Goal: Task Accomplishment & Management: Use online tool/utility

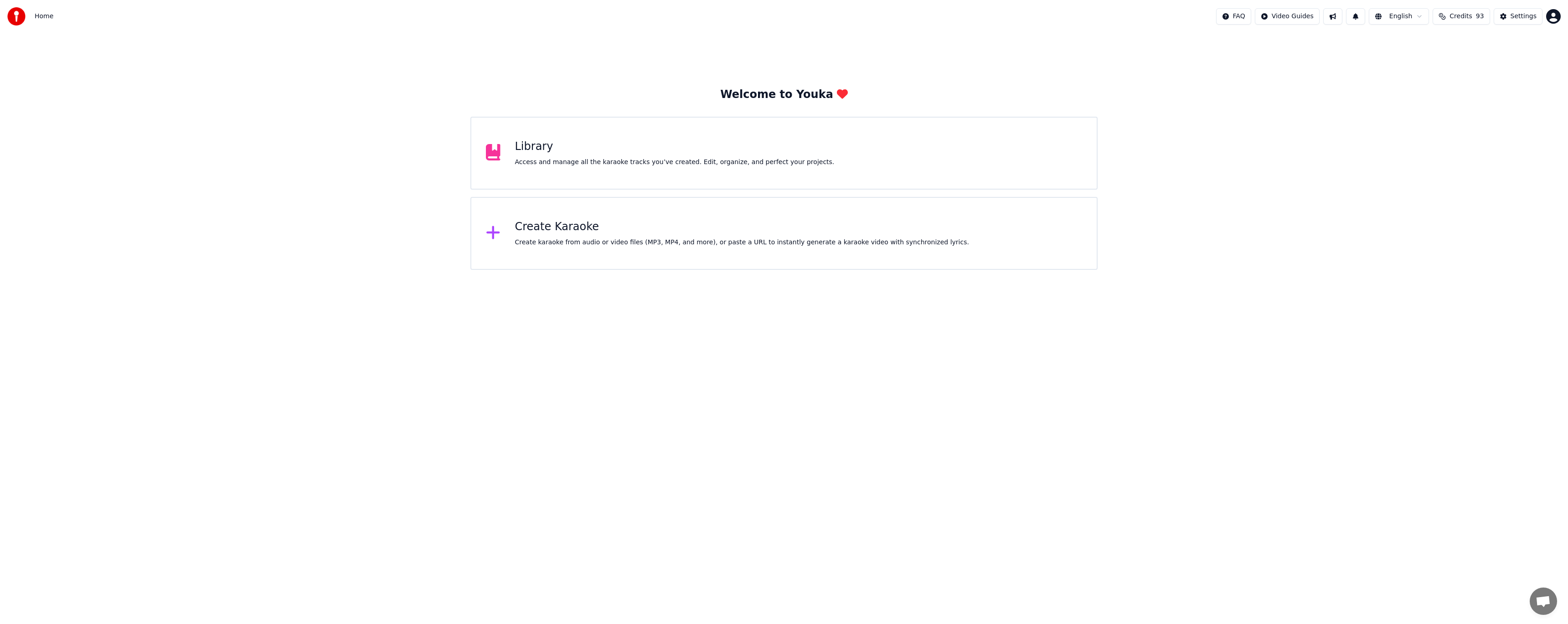
click at [658, 242] on div "Create karaoke from audio or video files (MP3, MP4, and more), or paste a URL t…" at bounding box center [742, 242] width 454 height 9
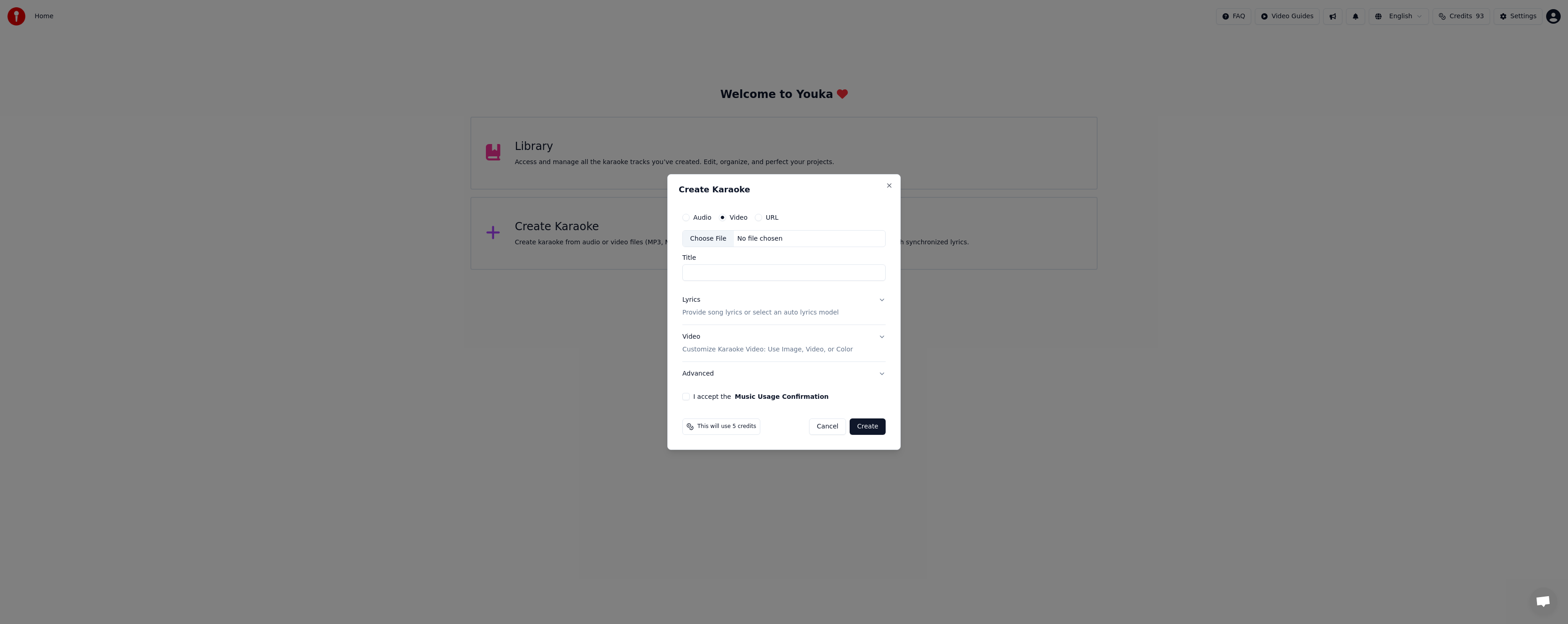
click at [747, 239] on div "No file chosen" at bounding box center [760, 239] width 52 height 9
type input "**********"
click at [849, 308] on button "Lyrics Provide song lyrics or select an auto lyrics model" at bounding box center [783, 306] width 207 height 37
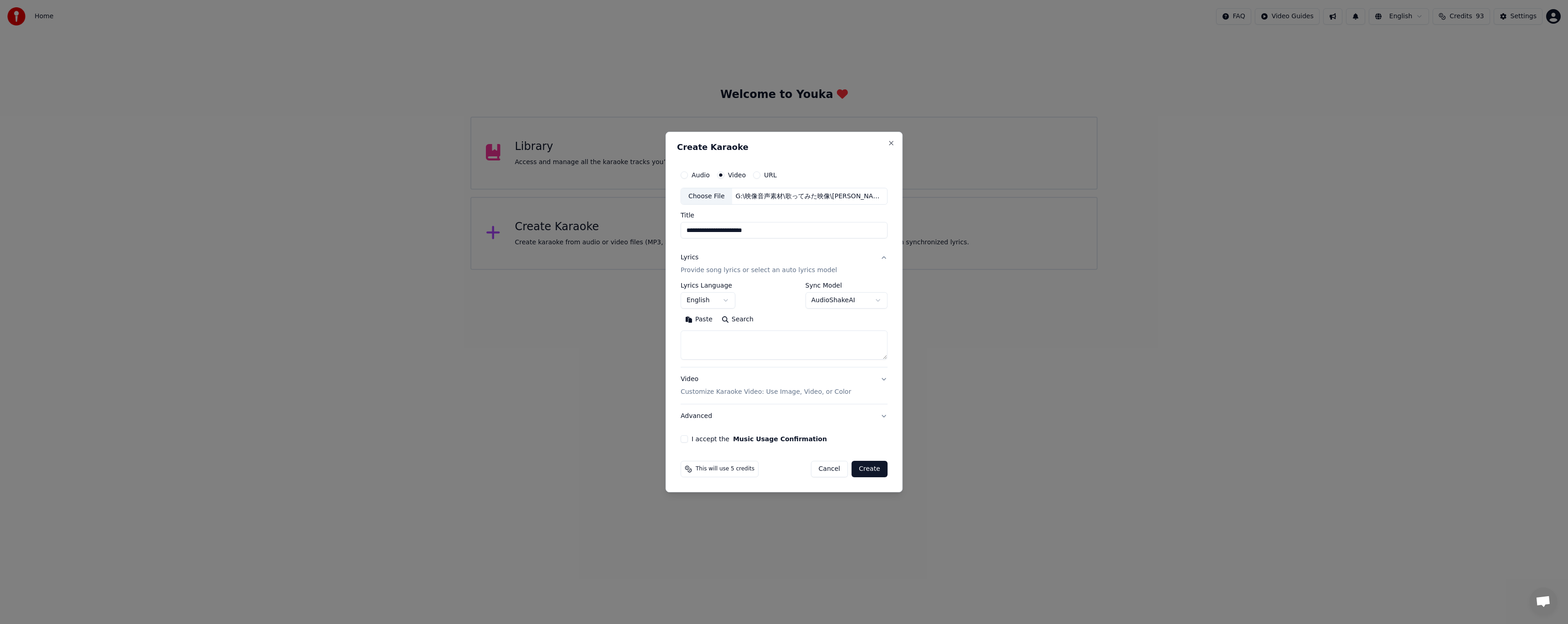
click at [726, 270] on body "**********" at bounding box center [784, 135] width 1568 height 270
select select "**"
click at [723, 341] on textarea at bounding box center [783, 346] width 207 height 29
paste textarea "**********"
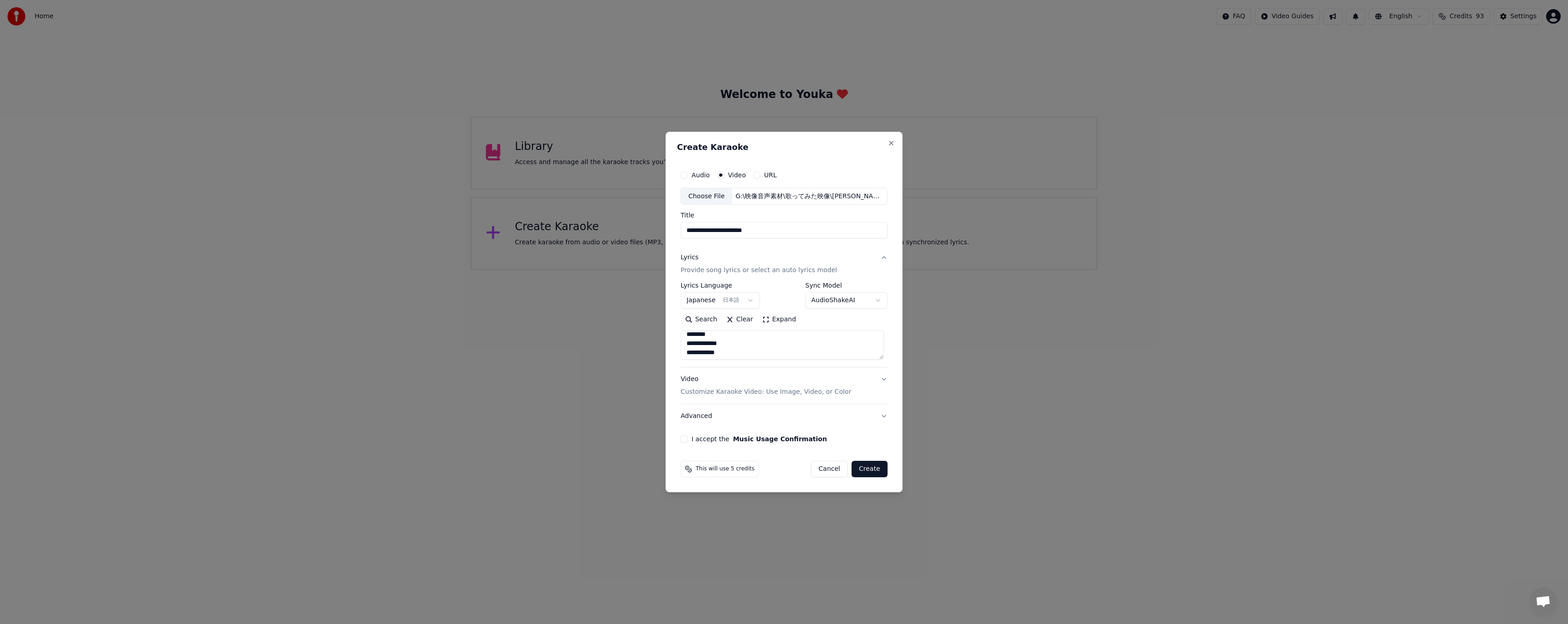
scroll to position [480, 0]
type textarea "**********"
click at [685, 439] on button "I accept the Music Usage Confirmation" at bounding box center [684, 439] width 7 height 7
click at [874, 470] on button "Create" at bounding box center [869, 469] width 36 height 16
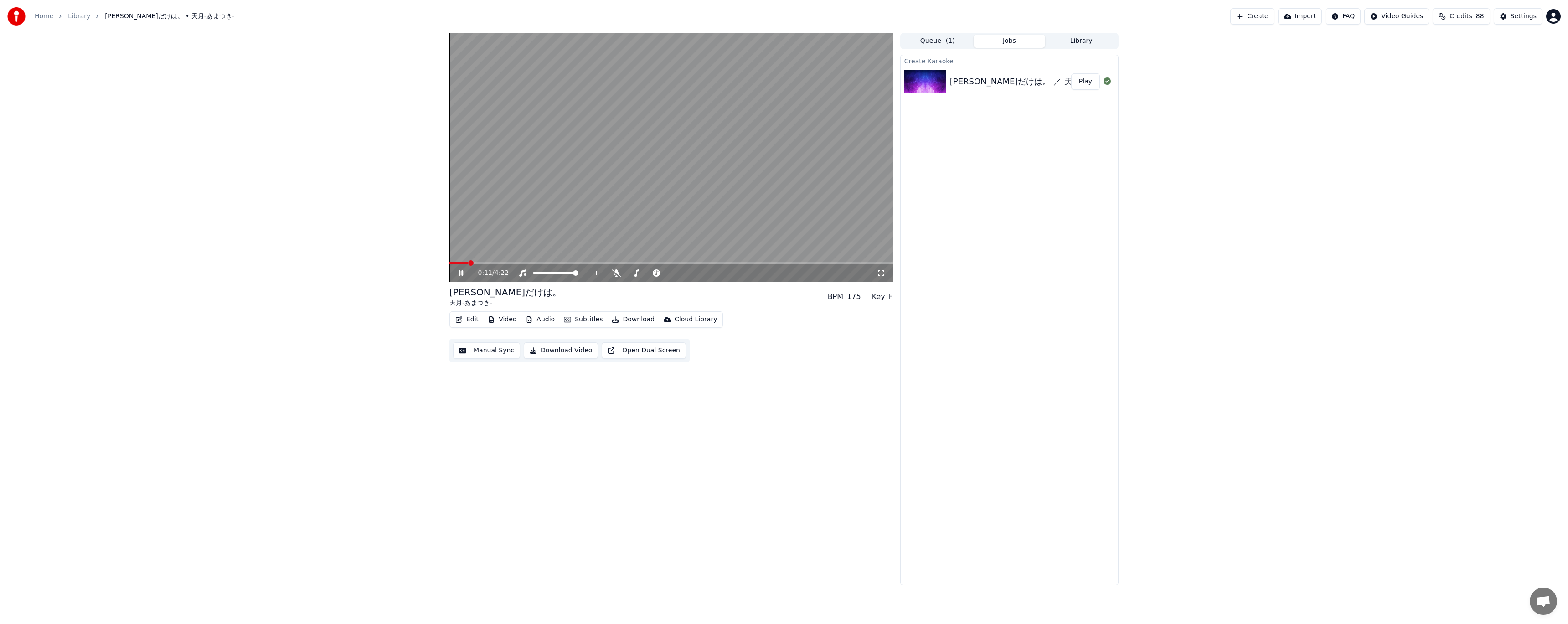
click at [506, 259] on video at bounding box center [671, 157] width 444 height 249
click at [506, 260] on video at bounding box center [671, 157] width 444 height 249
click at [505, 262] on span at bounding box center [671, 263] width 444 height 2
click at [497, 262] on video at bounding box center [671, 157] width 444 height 249
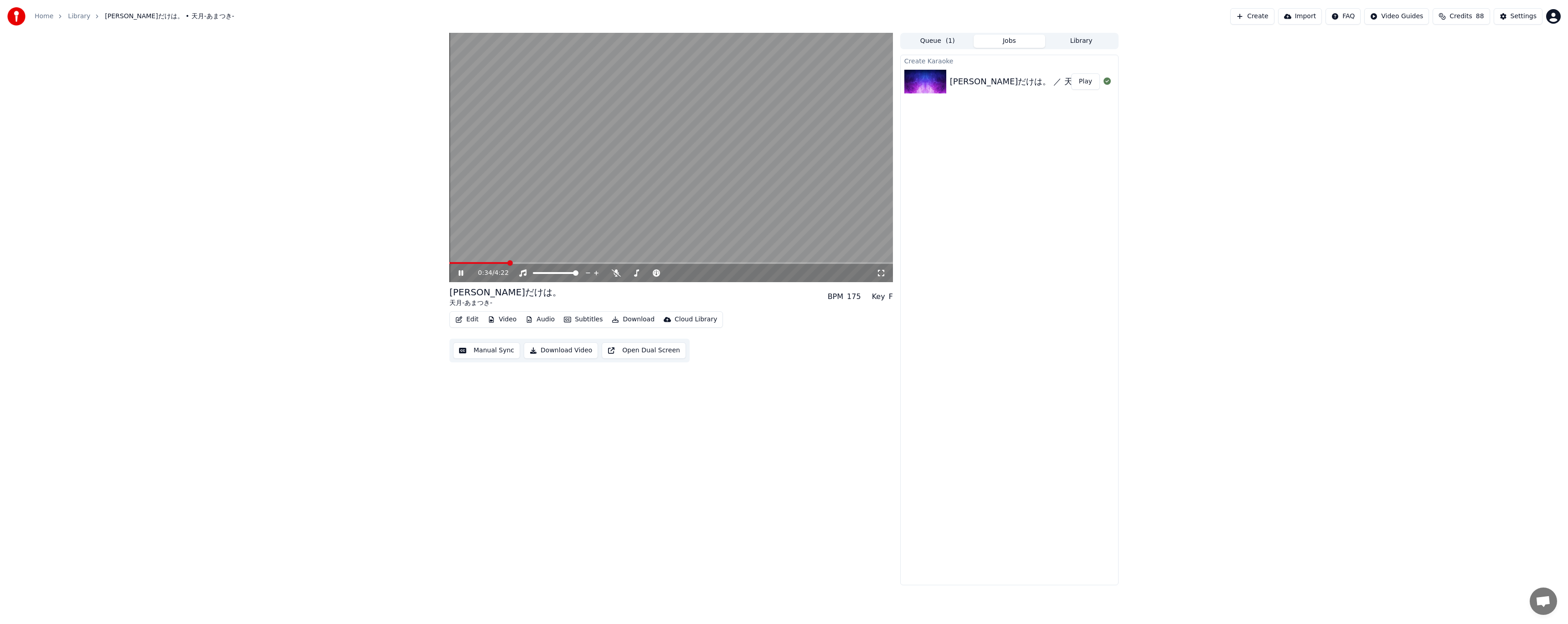
click at [496, 254] on video at bounding box center [671, 157] width 444 height 249
click at [495, 259] on video at bounding box center [671, 157] width 444 height 249
click at [494, 261] on video at bounding box center [671, 157] width 444 height 249
click at [494, 263] on span at bounding box center [471, 263] width 44 height 2
click at [502, 223] on video at bounding box center [671, 157] width 444 height 249
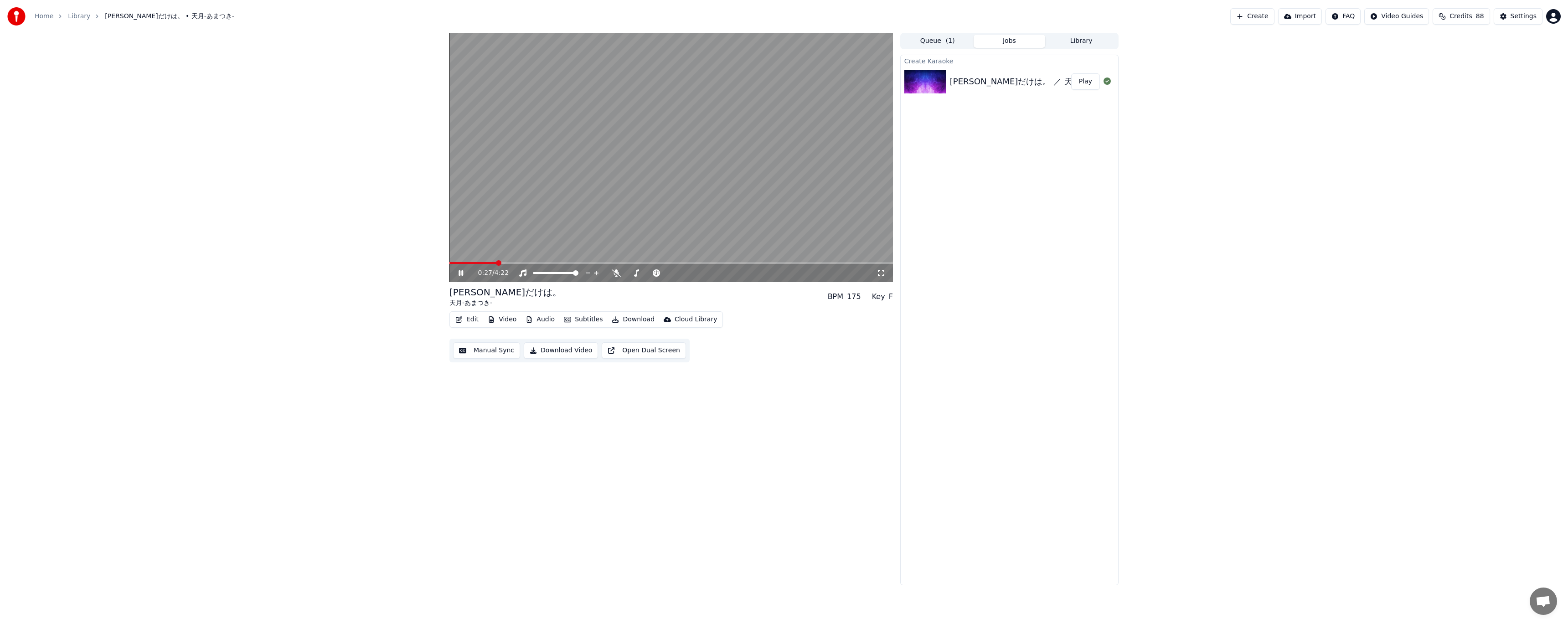
click at [479, 262] on video at bounding box center [671, 157] width 444 height 249
click at [481, 264] on span at bounding box center [473, 263] width 47 height 2
click at [501, 232] on video at bounding box center [671, 157] width 444 height 249
click at [462, 273] on icon at bounding box center [460, 273] width 4 height 6
click at [588, 317] on button "Subtitles" at bounding box center [583, 319] width 46 height 13
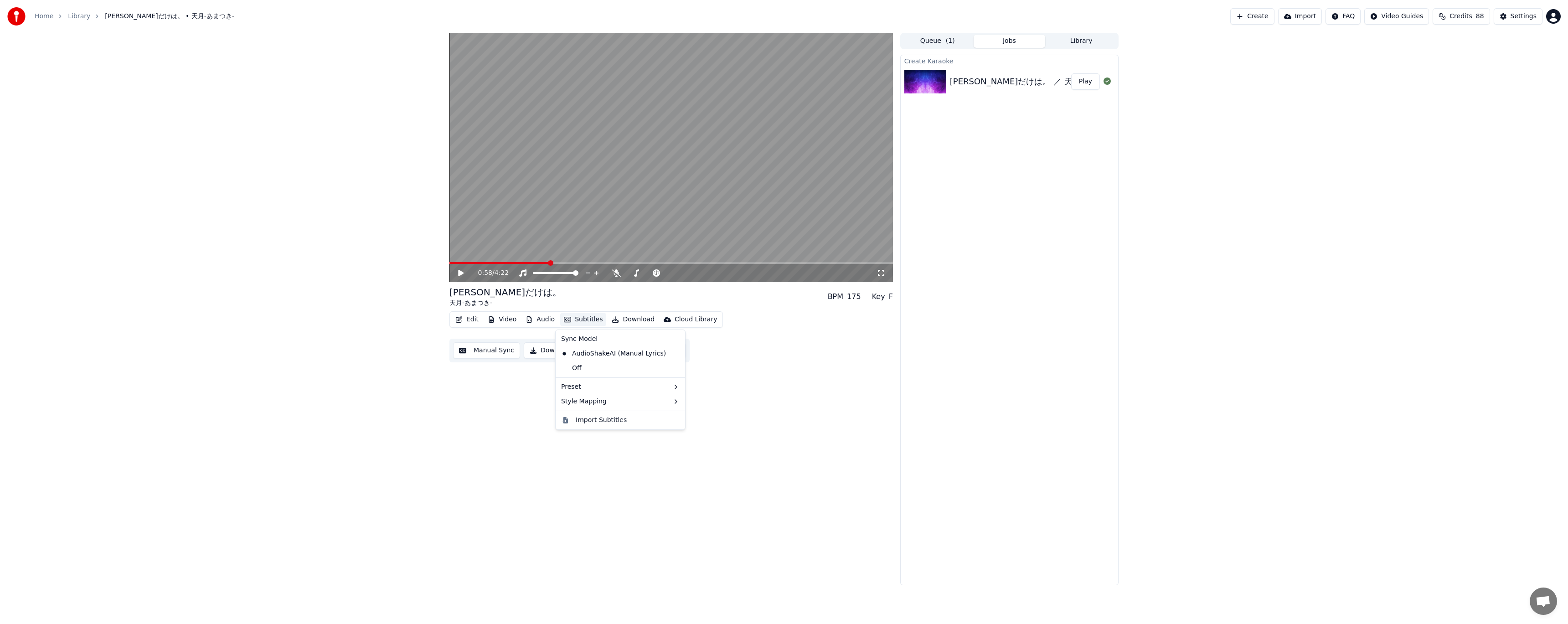
click at [718, 351] on div "Edit Video Audio Subtitles Download Cloud Library Manual Sync Download Video Op…" at bounding box center [671, 337] width 444 height 51
click at [1512, 19] on button "Settings" at bounding box center [1518, 16] width 48 height 16
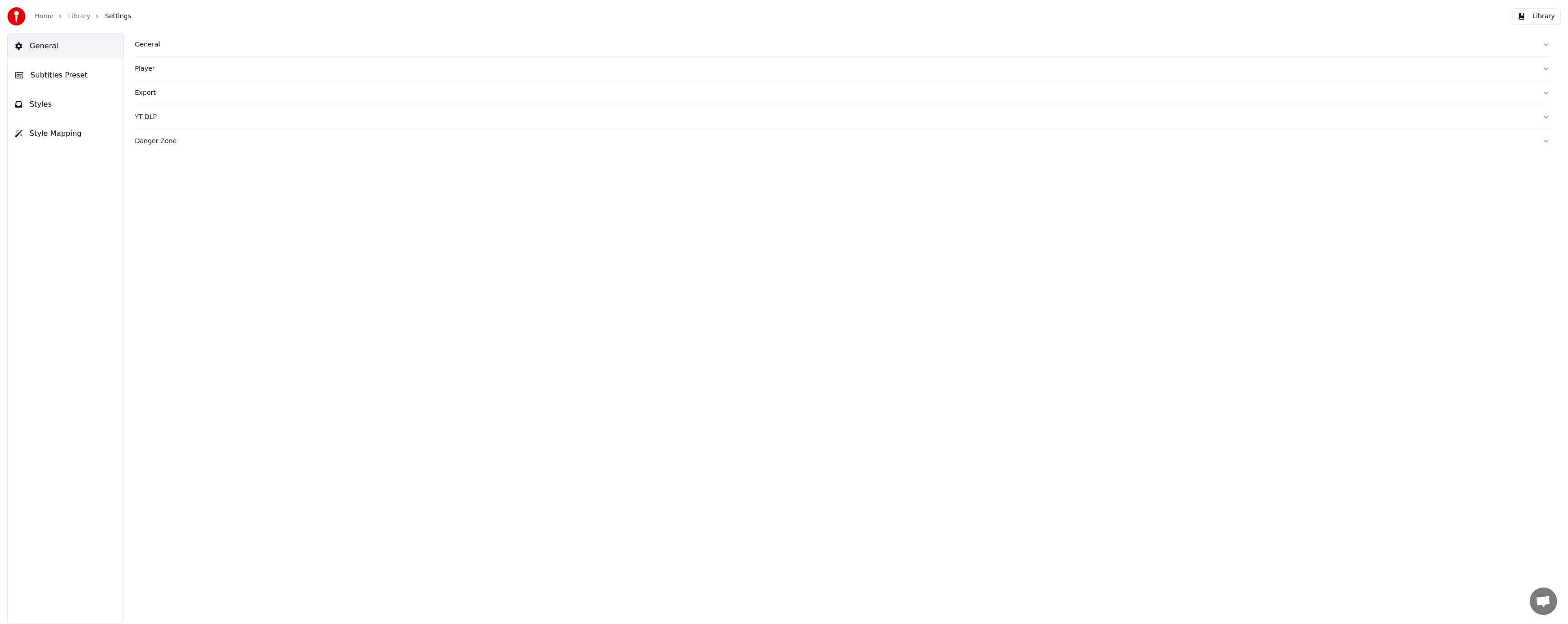
click at [56, 74] on span "Subtitles Preset" at bounding box center [59, 75] width 57 height 11
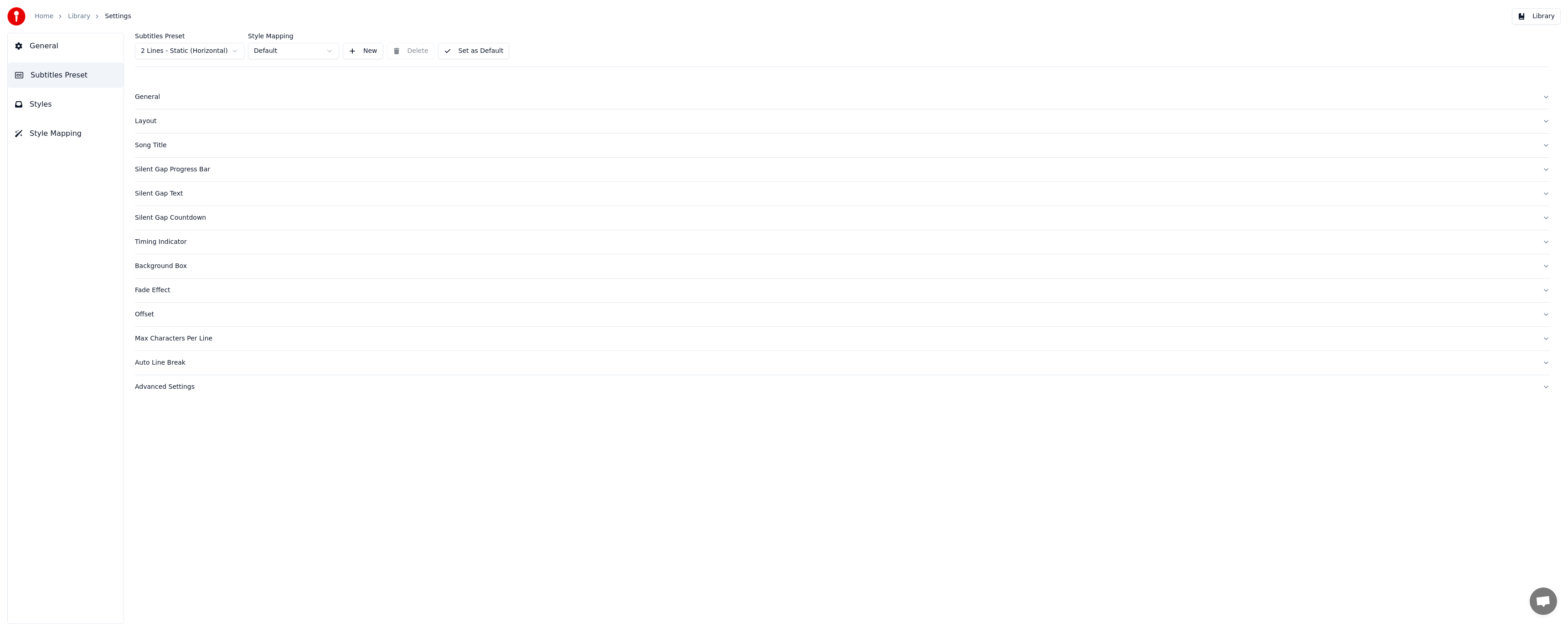
click at [191, 44] on html "Home Library Settings Library General Subtitles Preset Styles Style Mapping Sub…" at bounding box center [784, 312] width 1568 height 624
click at [160, 118] on div "Layout" at bounding box center [835, 121] width 1400 height 9
drag, startPoint x: 163, startPoint y: 472, endPoint x: 137, endPoint y: 471, distance: 26.0
click at [137, 471] on input "***" at bounding box center [171, 470] width 73 height 16
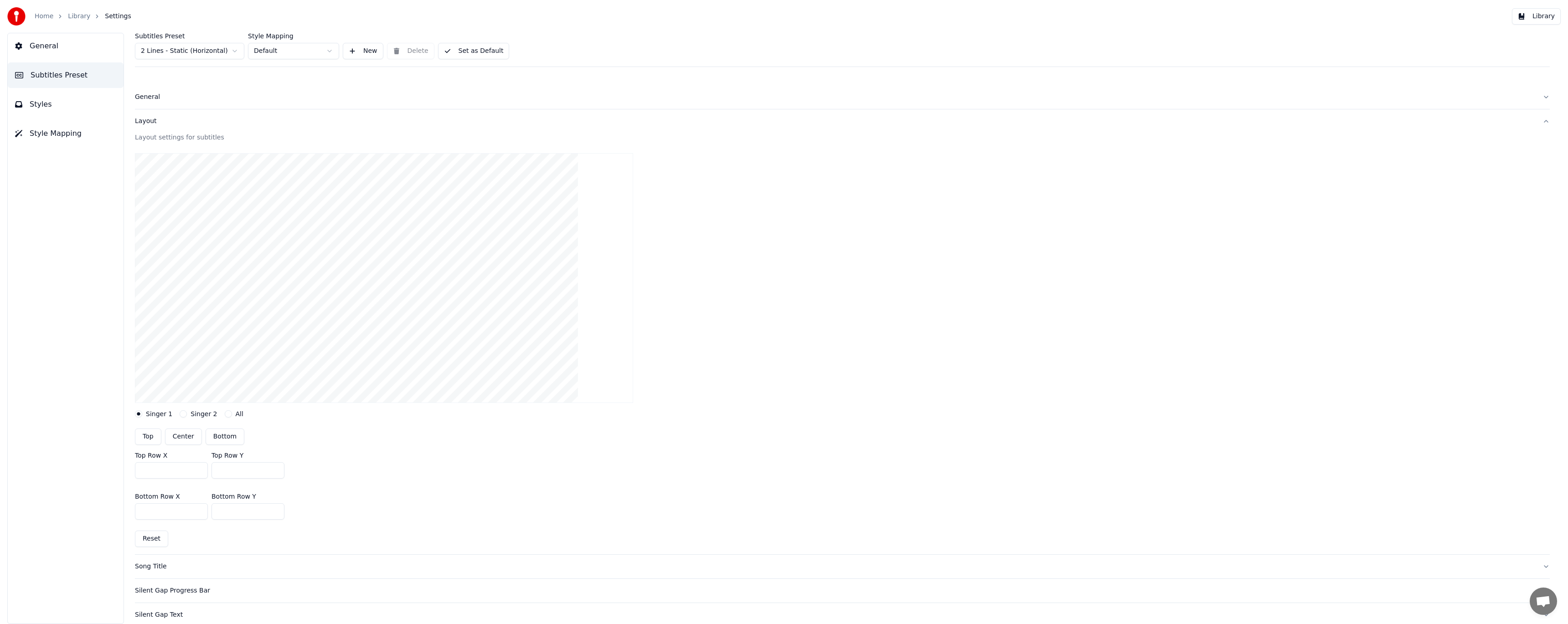
click at [180, 439] on button "Center" at bounding box center [183, 437] width 37 height 16
type input "***"
click at [232, 439] on button "Bottom" at bounding box center [225, 437] width 39 height 16
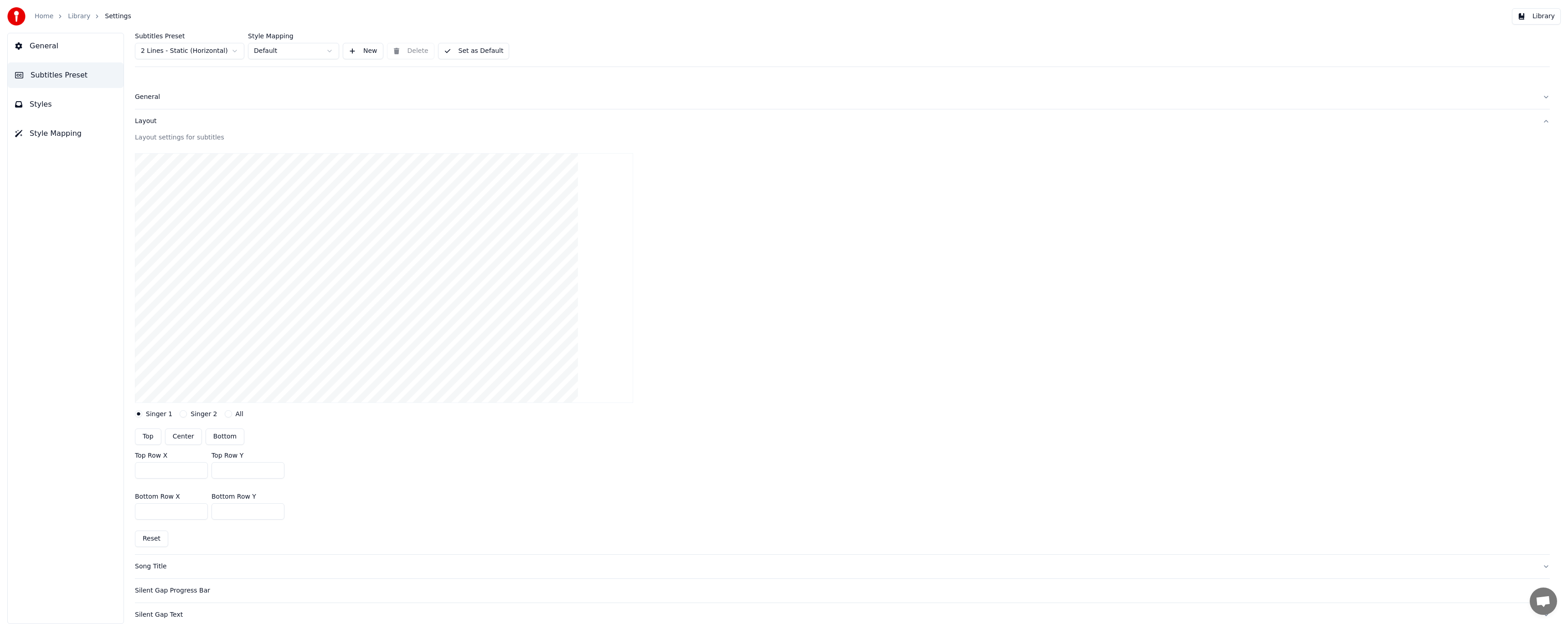
type input "***"
click at [71, 17] on link "Library" at bounding box center [79, 16] width 22 height 9
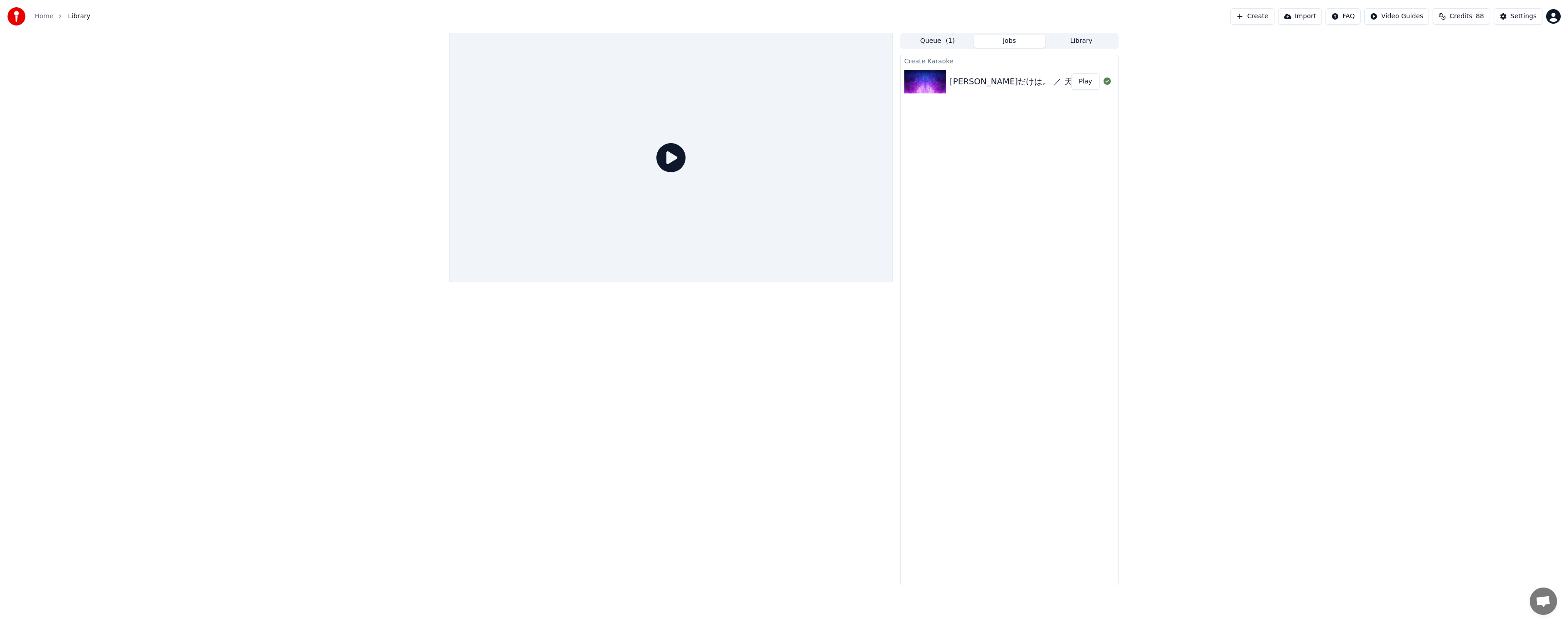
click at [665, 169] on icon at bounding box center [670, 157] width 29 height 29
click at [668, 161] on icon at bounding box center [670, 157] width 29 height 29
click at [999, 76] on div "[PERSON_NAME]だけは。 ／ 天月-[PERSON_NAME]-【オリジナル】" at bounding box center [1081, 81] width 262 height 13
click at [1091, 83] on button "Play" at bounding box center [1085, 81] width 29 height 16
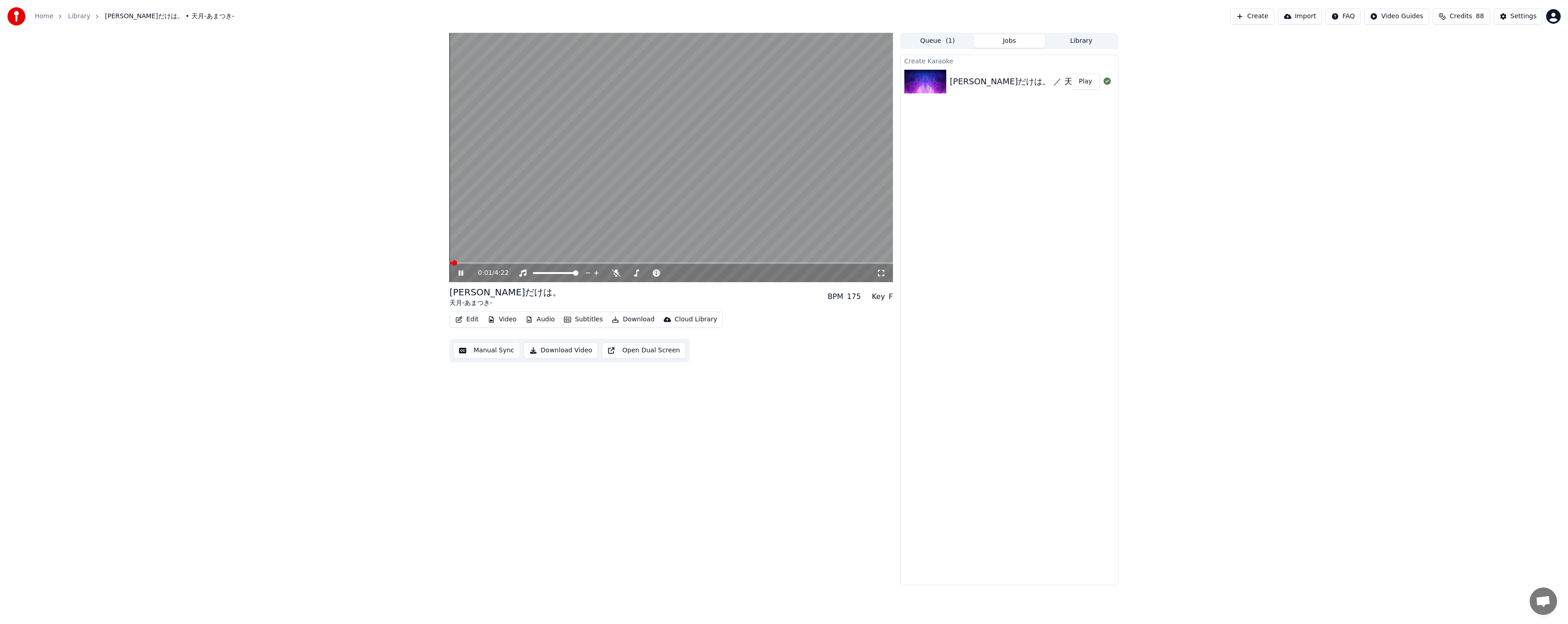
click at [537, 262] on video at bounding box center [671, 157] width 444 height 249
click at [536, 262] on span at bounding box center [671, 263] width 444 height 2
click at [464, 272] on icon at bounding box center [467, 273] width 21 height 7
click at [619, 272] on icon at bounding box center [616, 273] width 9 height 7
click at [663, 262] on span at bounding box center [671, 263] width 444 height 2
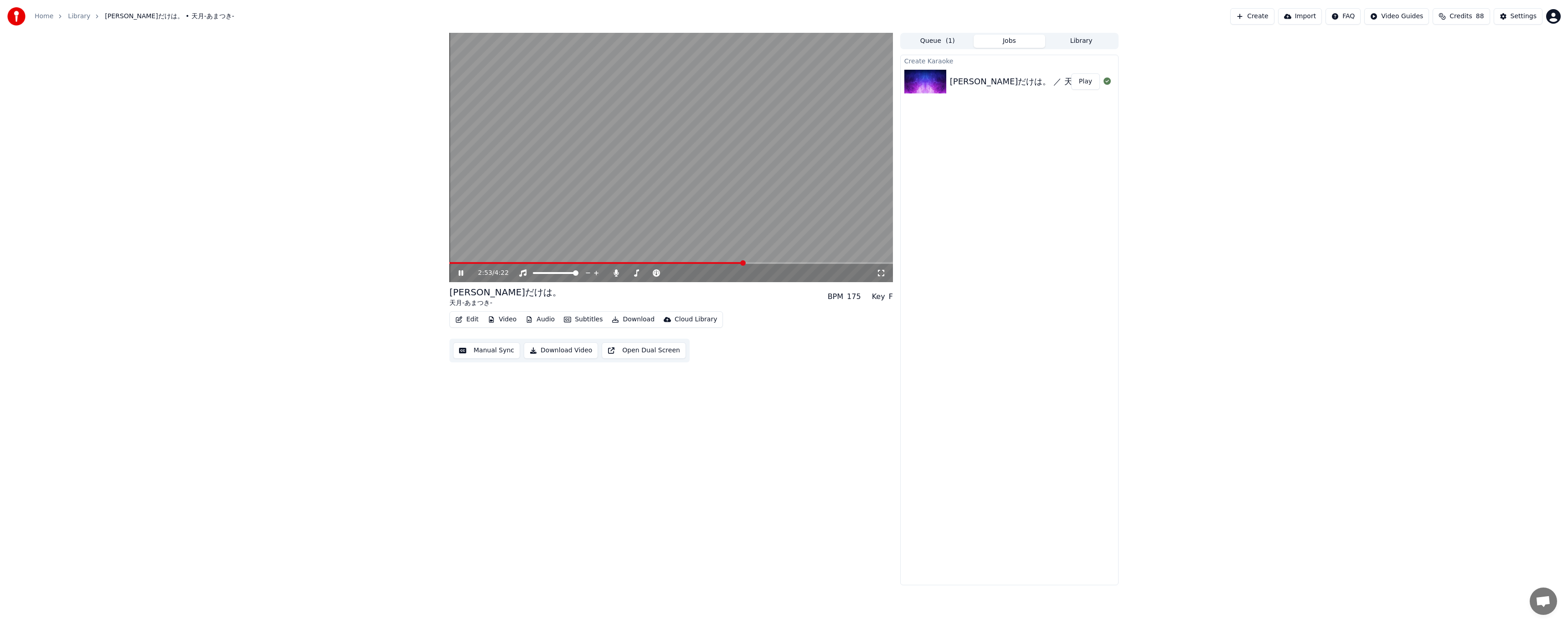
click at [759, 262] on video at bounding box center [671, 157] width 444 height 249
click at [759, 264] on span at bounding box center [671, 263] width 444 height 2
click at [768, 223] on video at bounding box center [671, 157] width 444 height 249
click at [775, 264] on span at bounding box center [671, 263] width 444 height 2
click at [796, 262] on span at bounding box center [671, 263] width 444 height 2
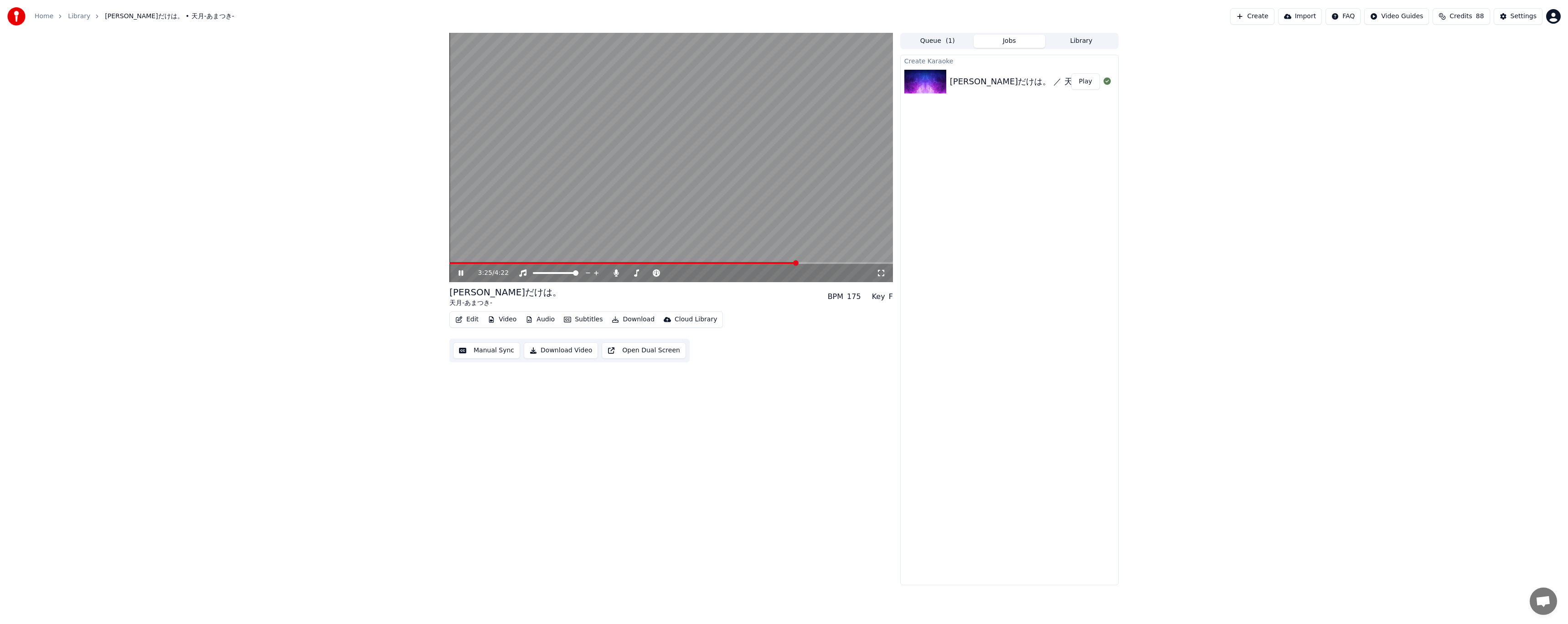
click at [811, 262] on span at bounding box center [671, 263] width 444 height 2
click at [827, 262] on video at bounding box center [671, 157] width 444 height 249
click at [836, 259] on video at bounding box center [671, 157] width 444 height 249
click at [833, 265] on div "3:35 / 4:22" at bounding box center [671, 273] width 444 height 18
click at [834, 263] on span at bounding box center [671, 263] width 444 height 2
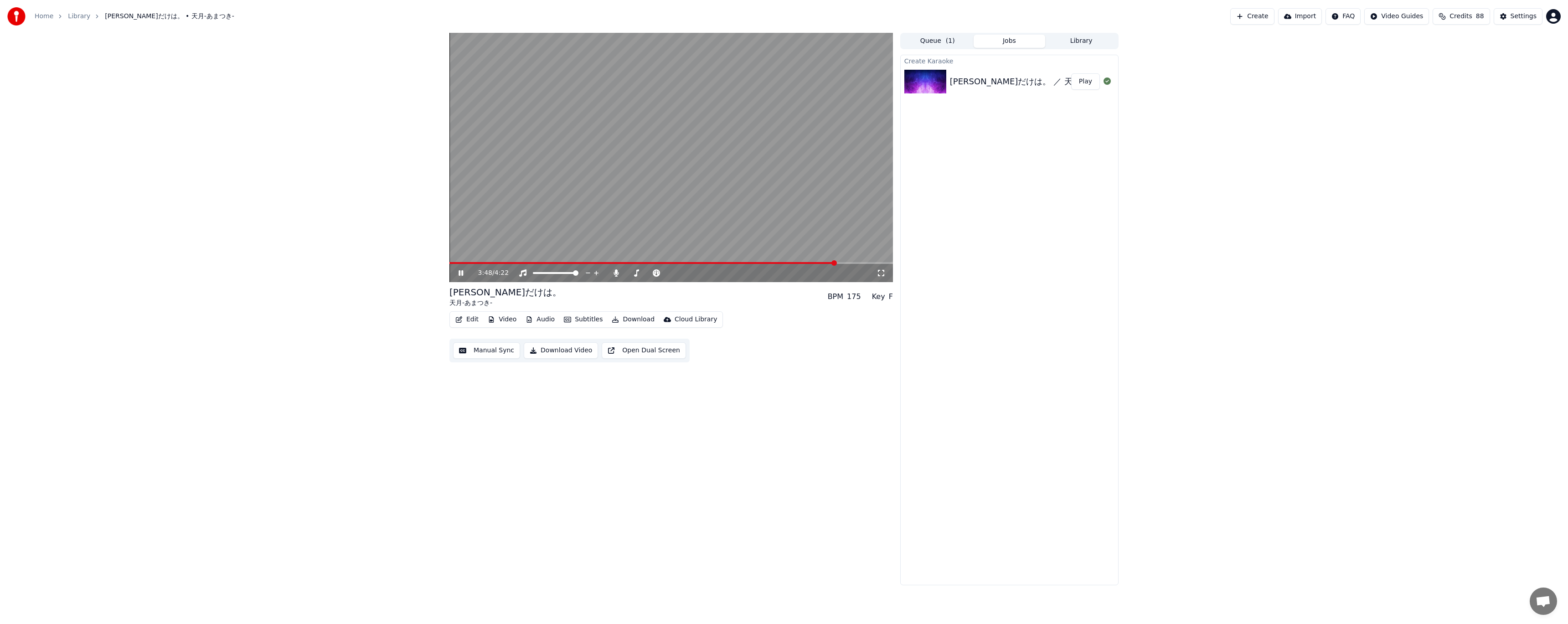
click at [853, 263] on span at bounding box center [671, 263] width 444 height 2
click at [462, 276] on icon at bounding box center [467, 273] width 21 height 7
click at [580, 318] on button "Subtitles" at bounding box center [583, 319] width 46 height 13
click at [634, 446] on div "Subtitles [.lrc]" at bounding box center [643, 449] width 45 height 9
click at [1082, 80] on button "Show" at bounding box center [1083, 81] width 33 height 16
